Goal: Task Accomplishment & Management: Manage account settings

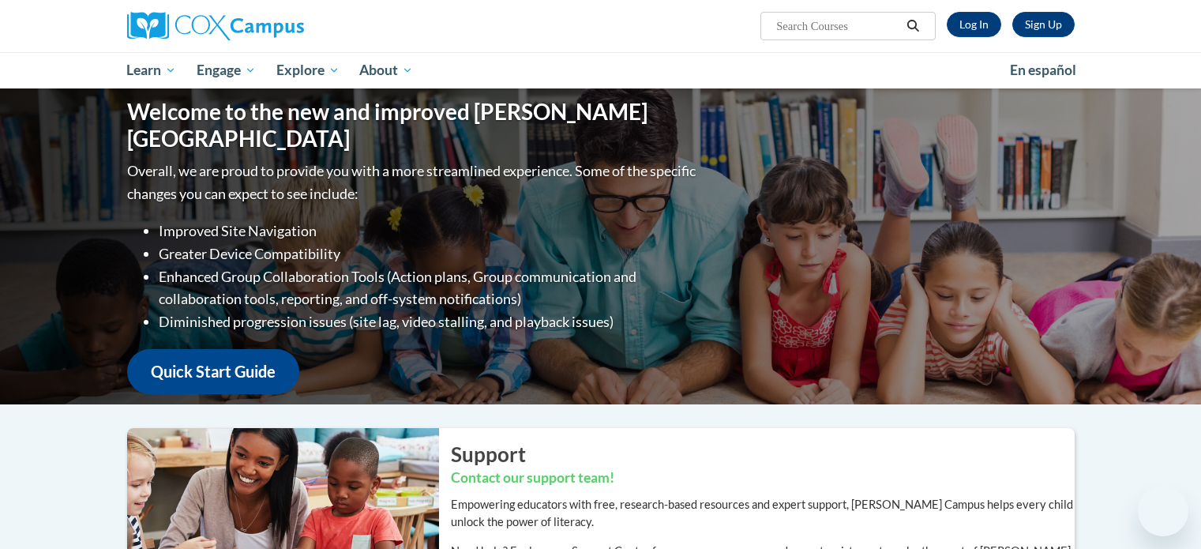
click at [983, 28] on link "Log In" at bounding box center [974, 24] width 54 height 25
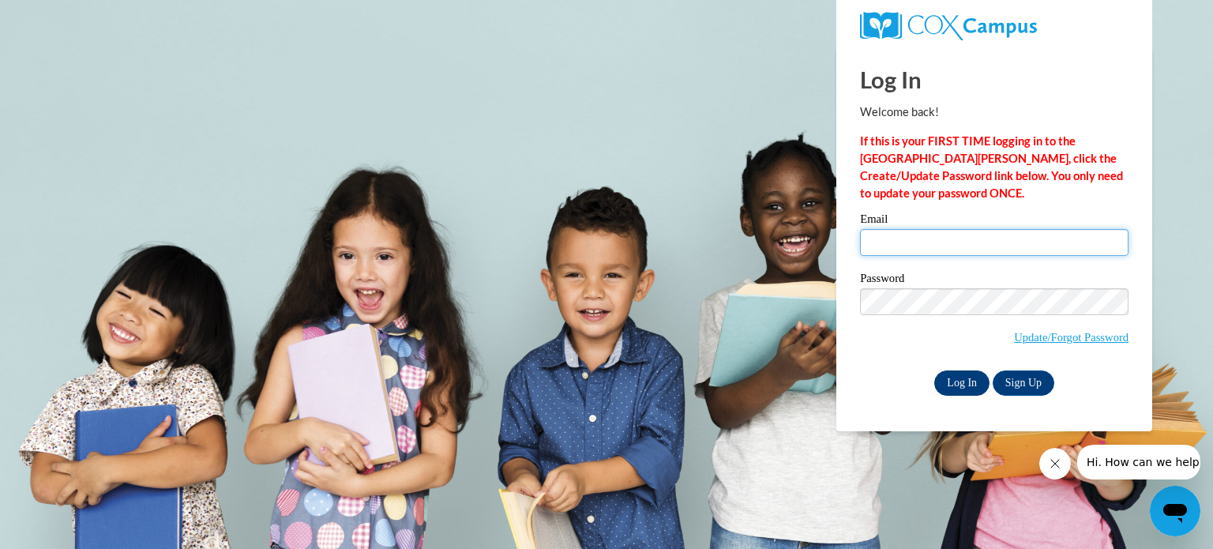
type input "[EMAIL_ADDRESS][DOMAIN_NAME]"
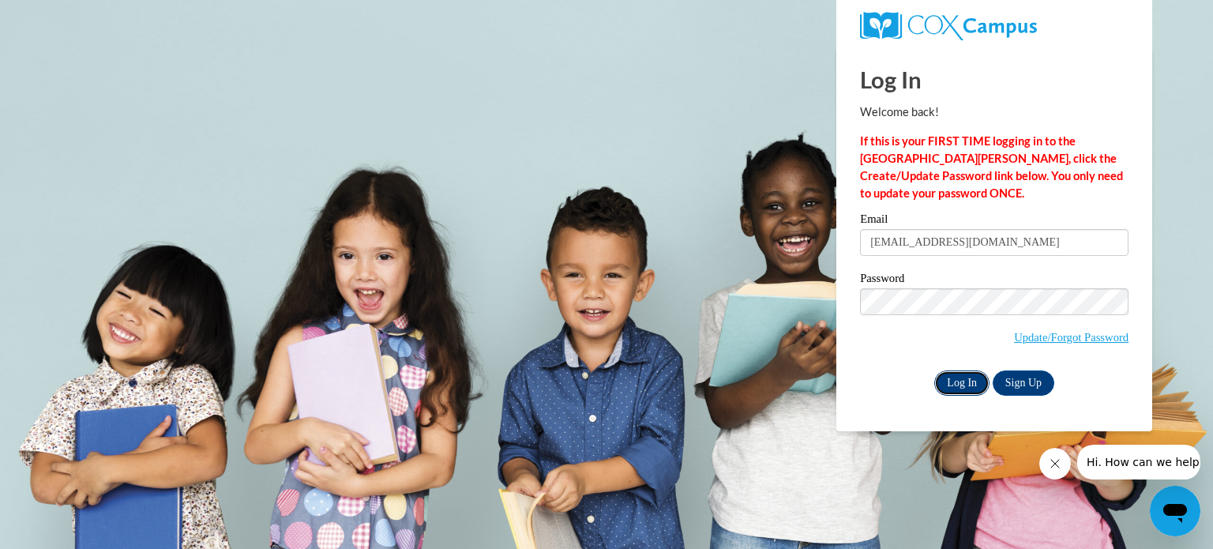
click at [958, 377] on input "Log In" at bounding box center [961, 382] width 55 height 25
